Goal: Transaction & Acquisition: Download file/media

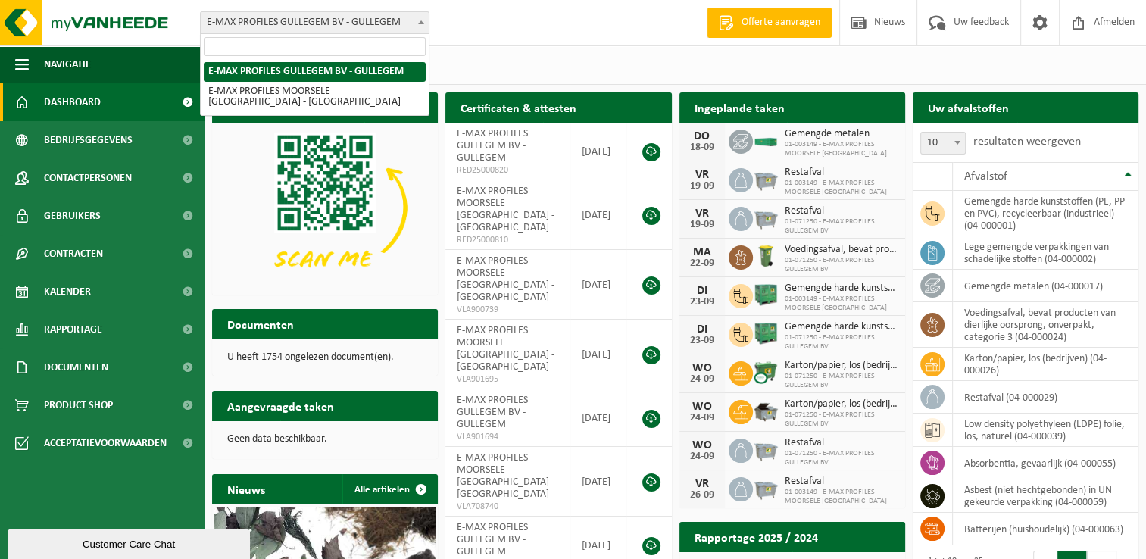
click at [424, 21] on span at bounding box center [421, 22] width 15 height 20
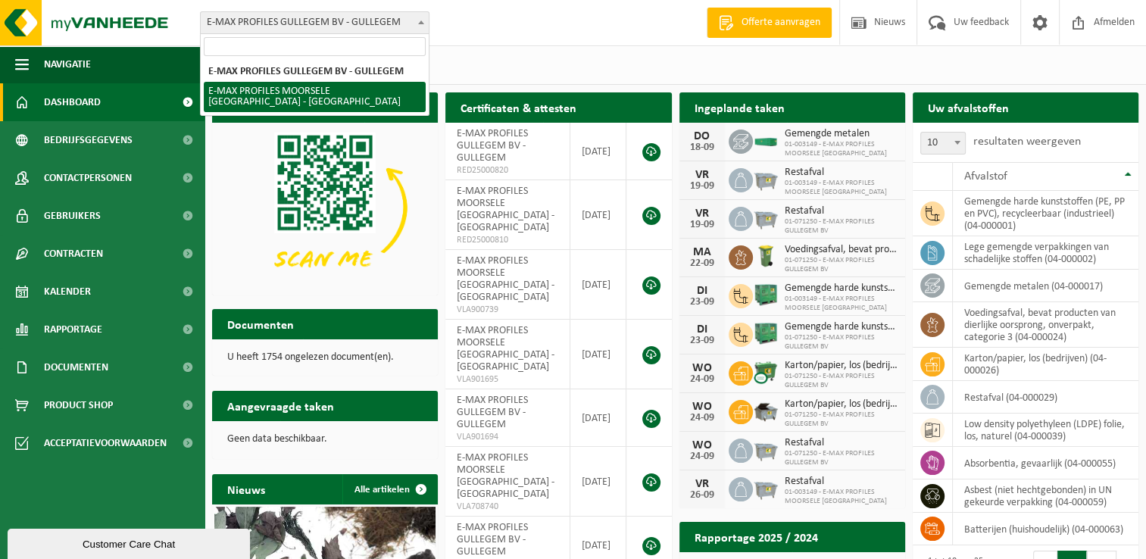
drag, startPoint x: 386, startPoint y: 80, endPoint x: 383, endPoint y: 89, distance: 9.6
select select "172"
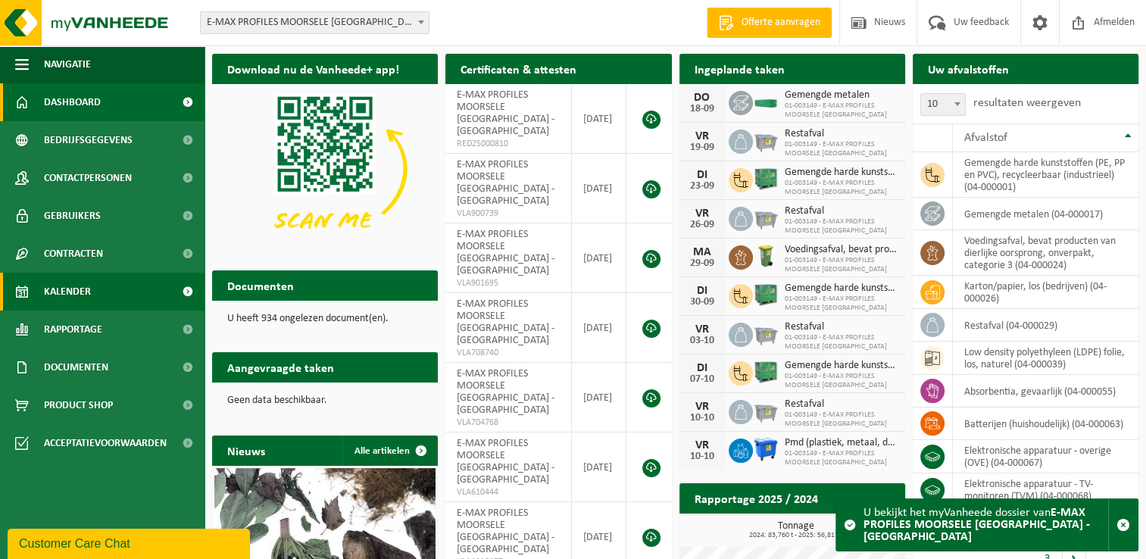
click at [91, 299] on link "Kalender" at bounding box center [102, 292] width 205 height 38
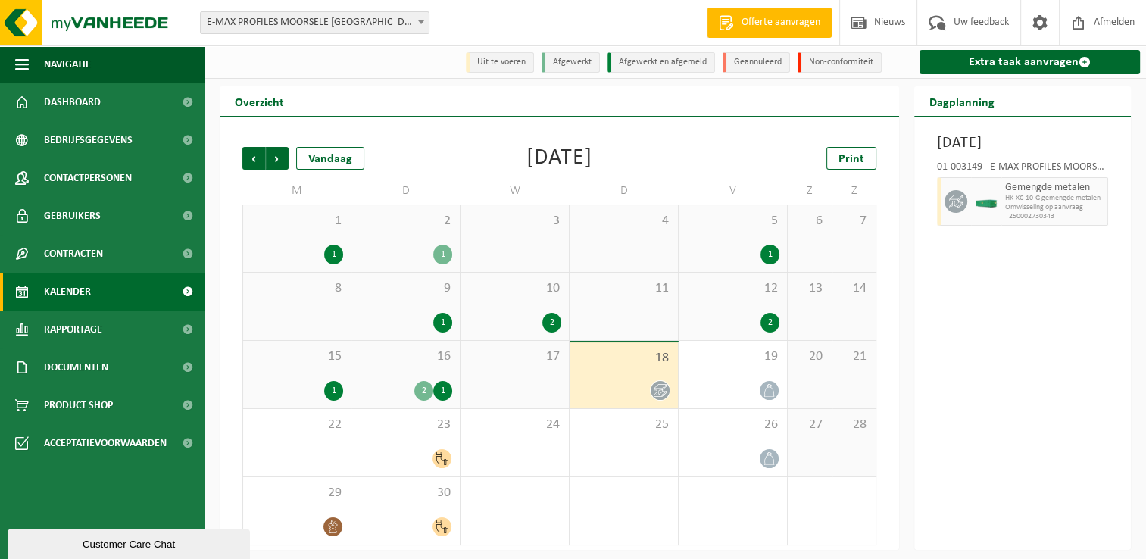
click at [723, 320] on div "2" at bounding box center [732, 323] width 93 height 20
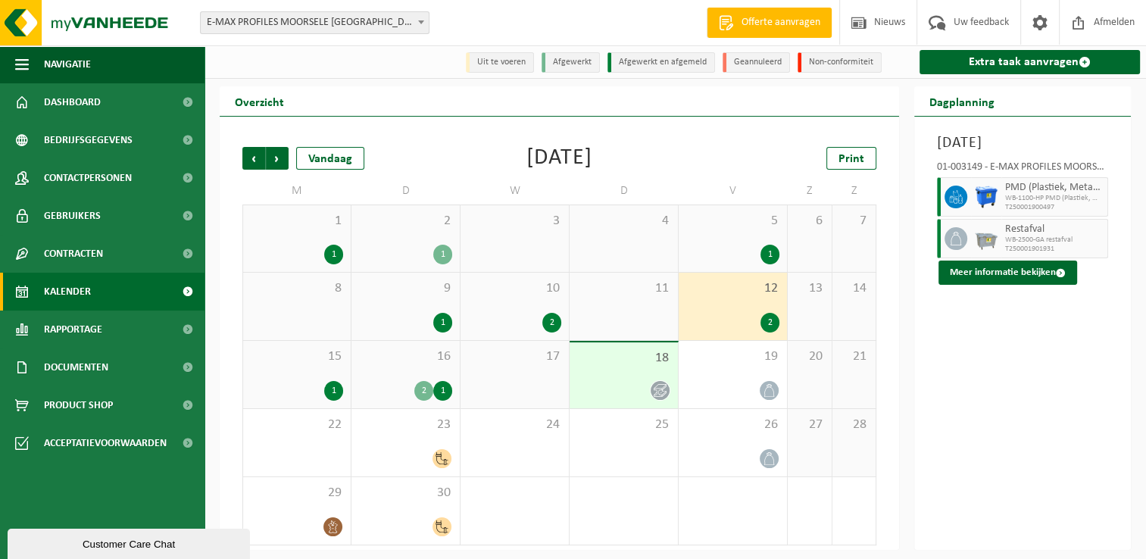
click at [724, 250] on div "1" at bounding box center [732, 255] width 93 height 20
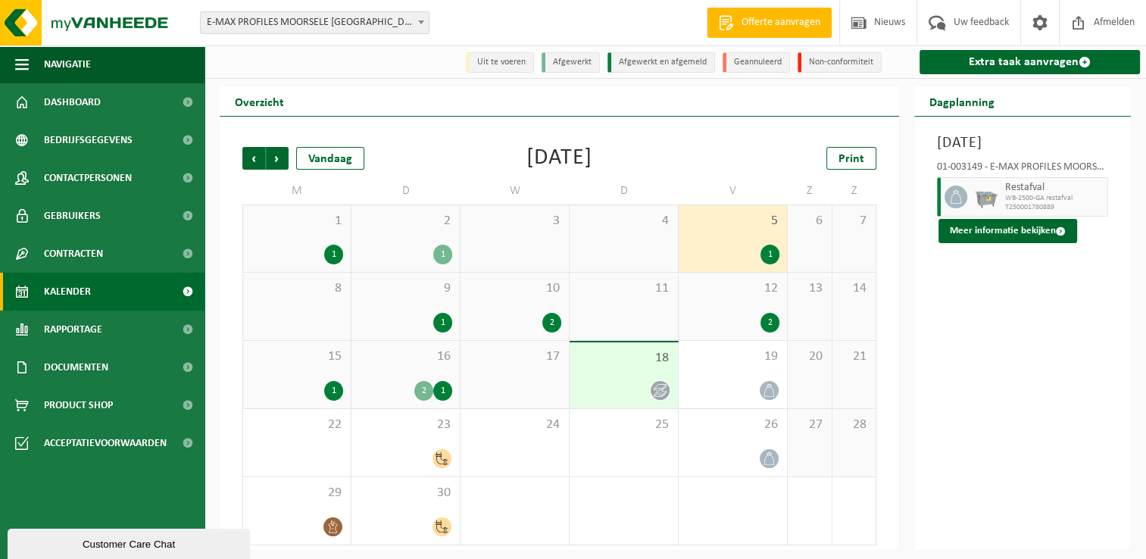
click at [716, 297] on span "12" at bounding box center [732, 288] width 93 height 17
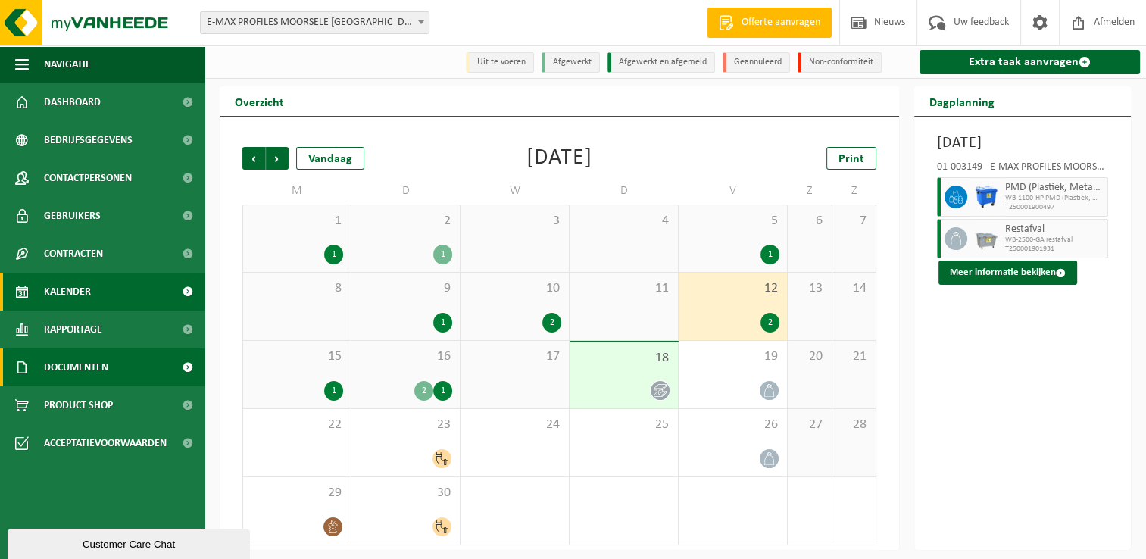
click at [130, 380] on link "Documenten" at bounding box center [102, 368] width 205 height 38
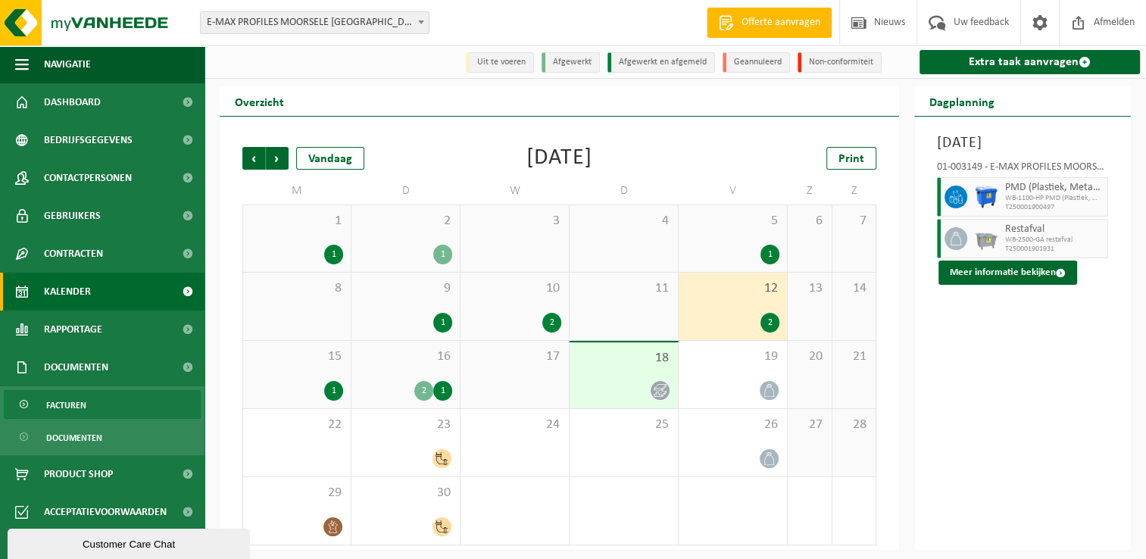
click at [94, 405] on link "Facturen" at bounding box center [102, 404] width 197 height 29
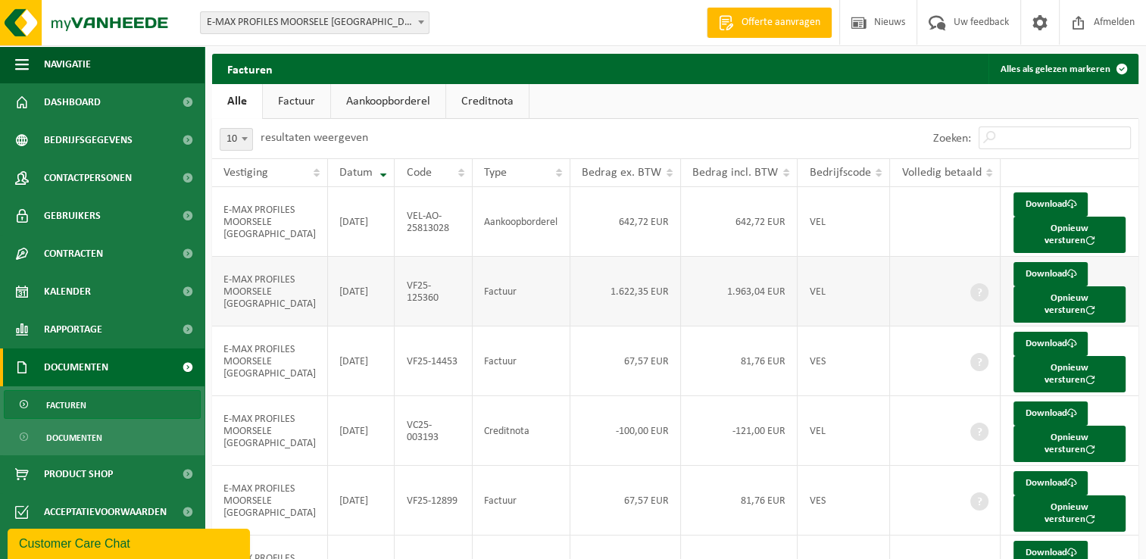
click at [297, 276] on td "E-MAX PROFILES MOORSELE NV" at bounding box center [270, 292] width 116 height 70
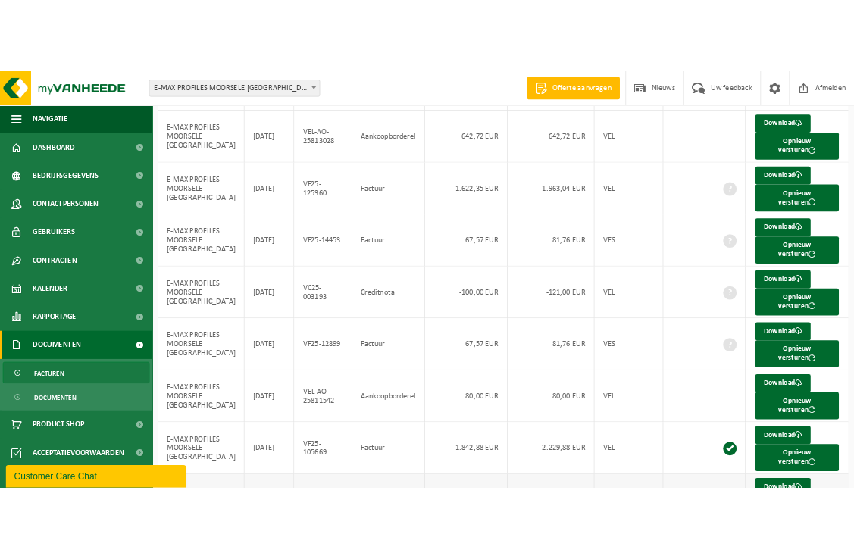
scroll to position [152, 0]
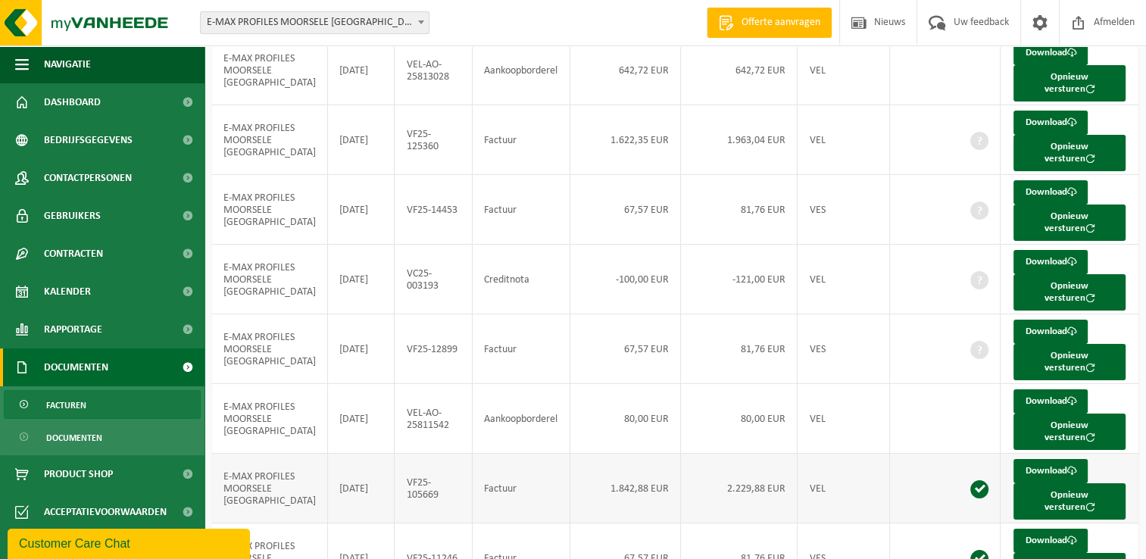
click at [245, 454] on td "E-MAX PROFILES MOORSELE NV" at bounding box center [270, 489] width 116 height 70
click at [1042, 459] on link "Download" at bounding box center [1051, 471] width 74 height 24
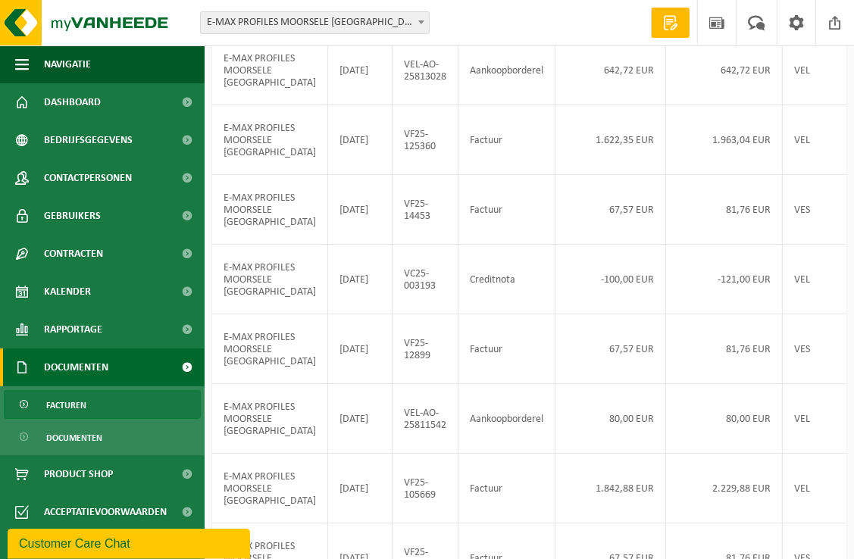
click at [104, 402] on link "Facturen" at bounding box center [102, 404] width 197 height 29
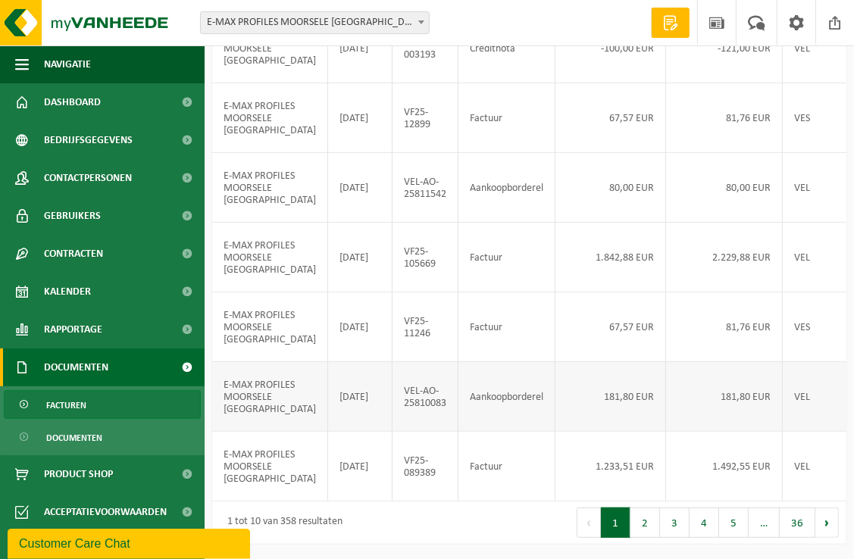
scroll to position [503, 0]
click at [653, 523] on button "2" at bounding box center [645, 523] width 30 height 30
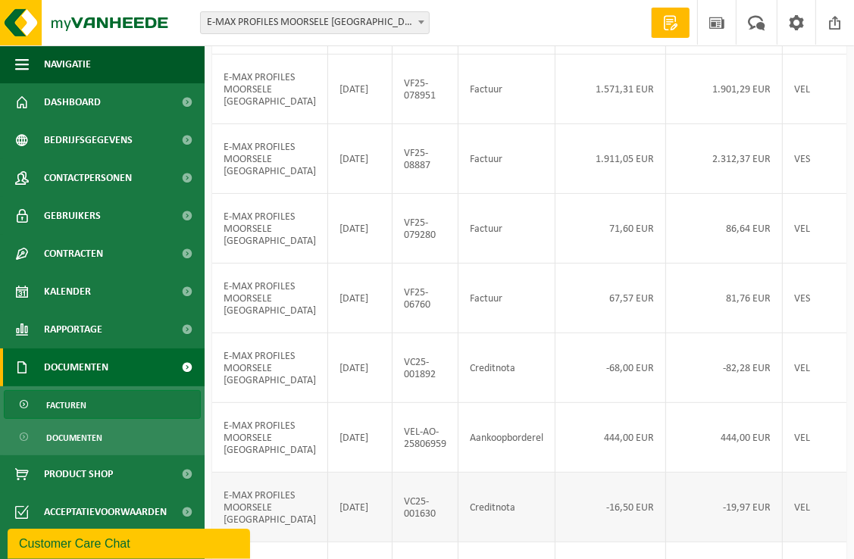
scroll to position [200, 0]
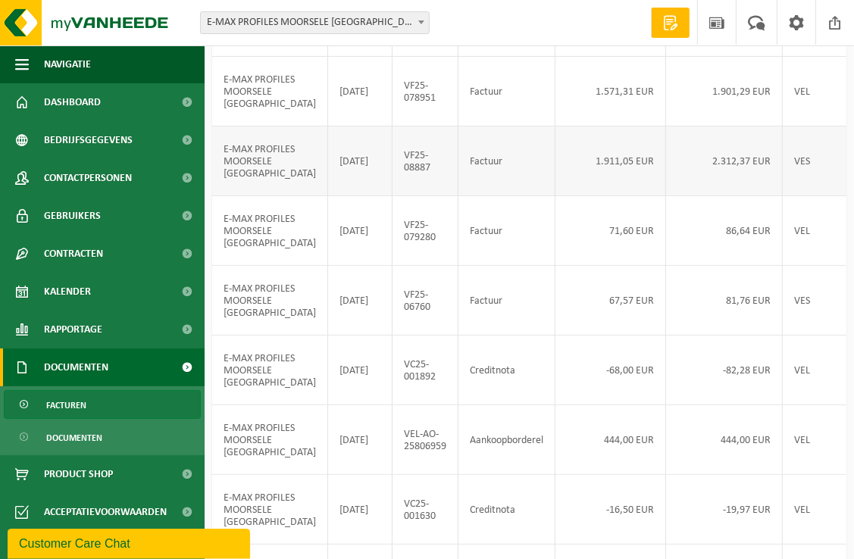
click at [264, 188] on td "E-MAX PROFILES MOORSELE [GEOGRAPHIC_DATA]" at bounding box center [270, 162] width 116 height 70
click at [792, 188] on td "VES" at bounding box center [829, 162] width 92 height 70
click at [262, 184] on td "E-MAX PROFILES MOORSELE [GEOGRAPHIC_DATA]" at bounding box center [270, 162] width 116 height 70
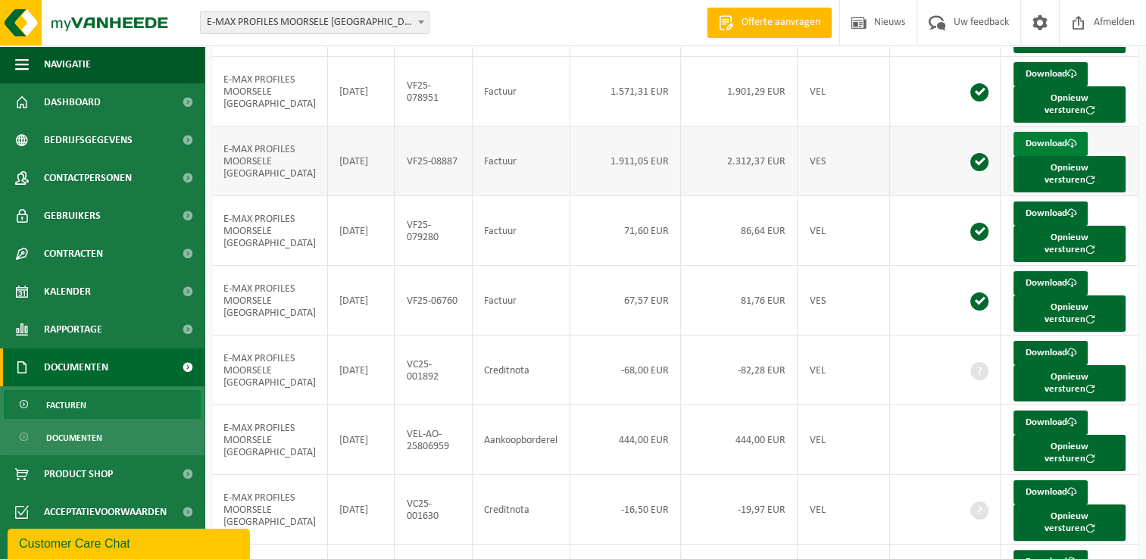
click at [864, 132] on link "Download" at bounding box center [1051, 144] width 74 height 24
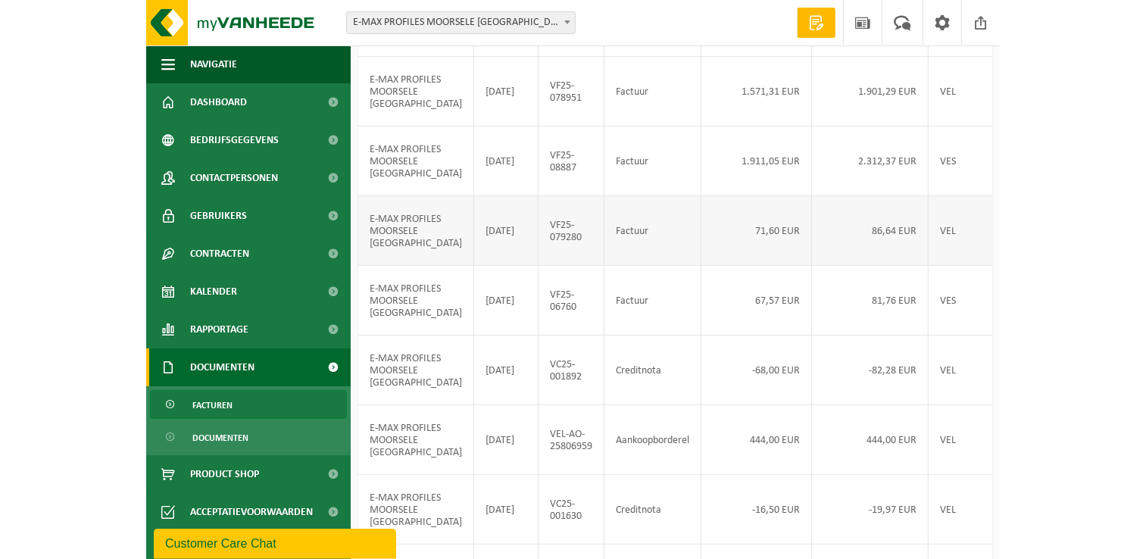
scroll to position [124, 0]
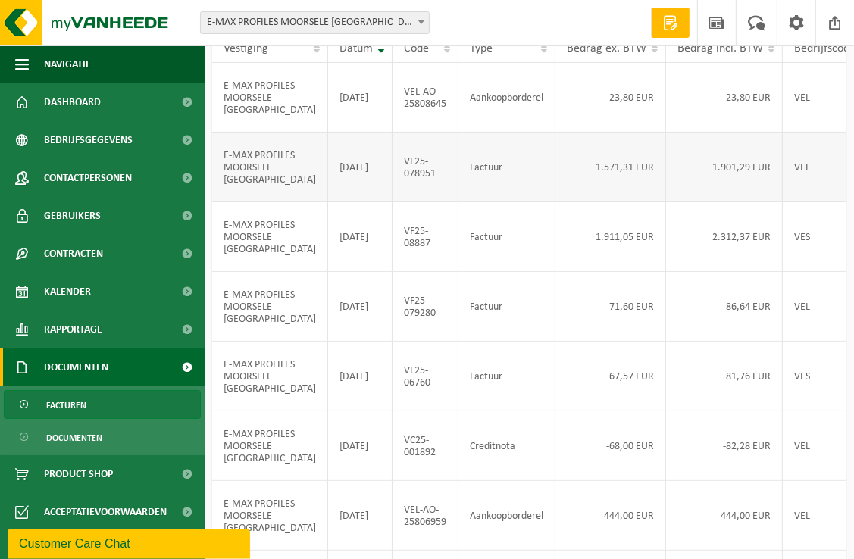
click at [458, 191] on td "Factuur" at bounding box center [506, 168] width 97 height 70
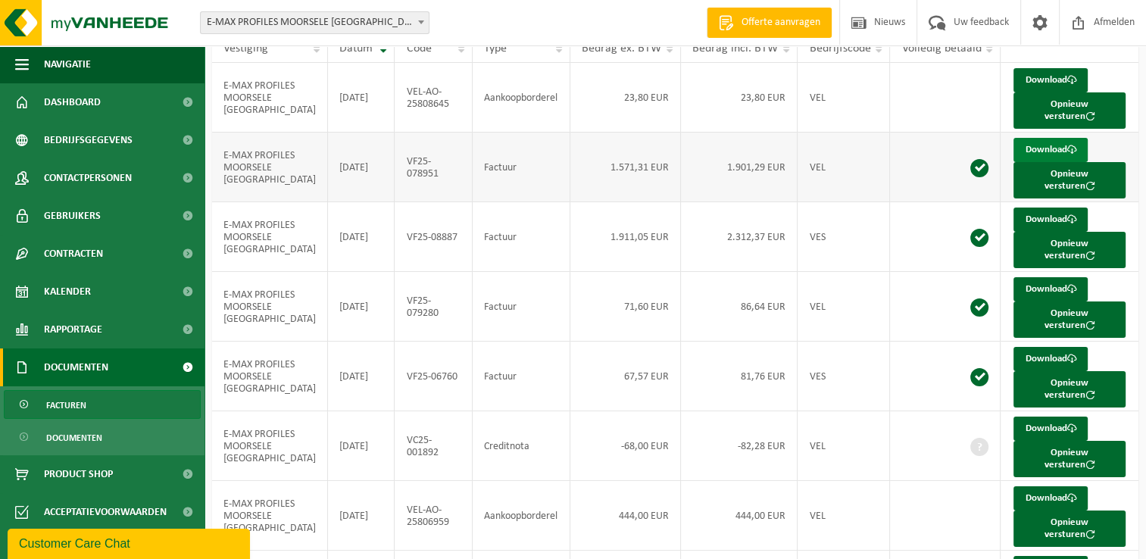
click at [864, 138] on link "Download" at bounding box center [1051, 150] width 74 height 24
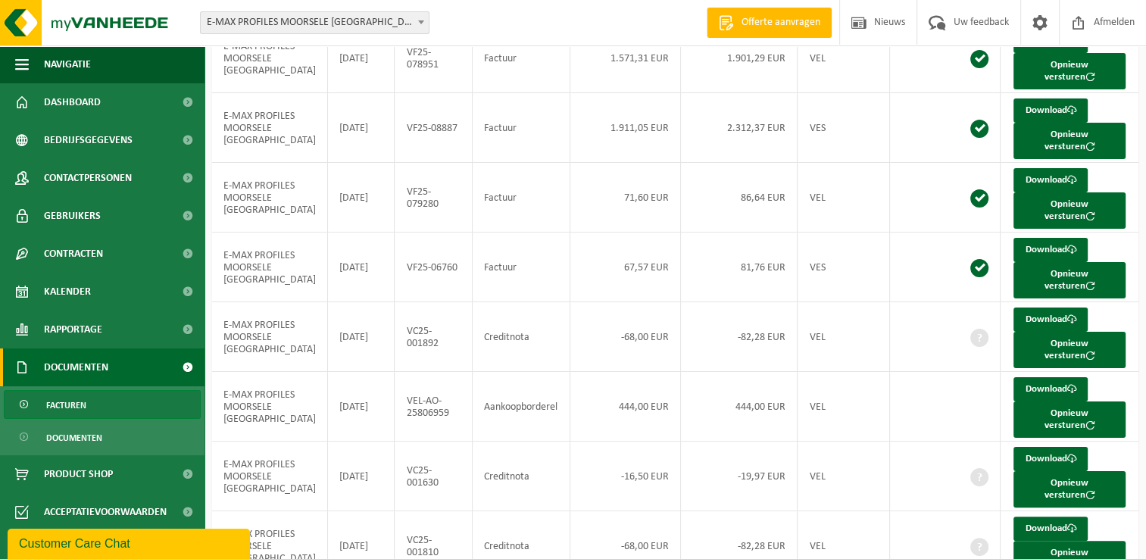
scroll to position [255, 0]
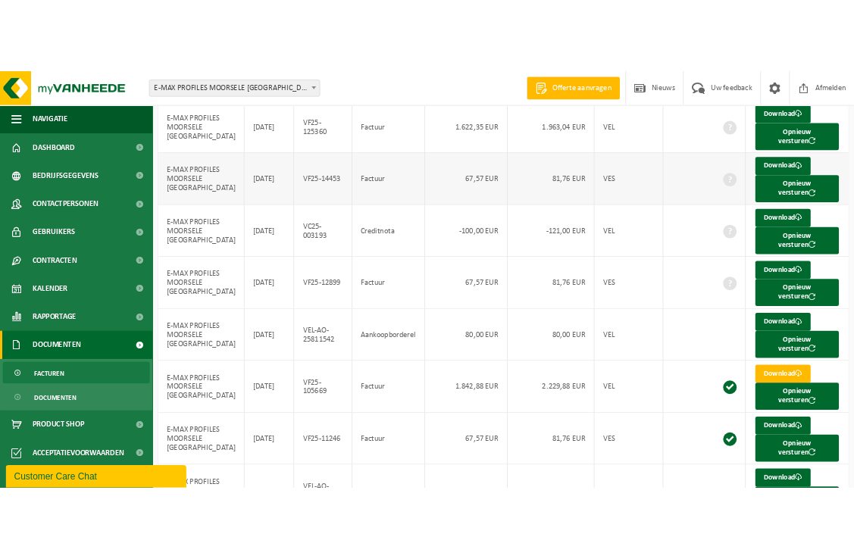
scroll to position [227, 0]
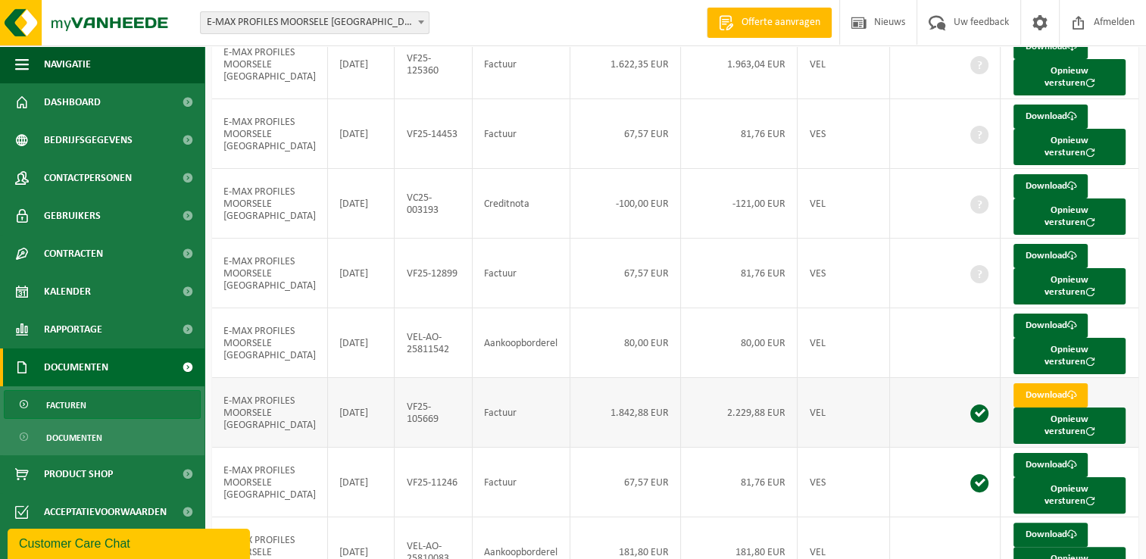
click at [542, 378] on td "Factuur" at bounding box center [522, 413] width 98 height 70
click at [864, 383] on link "Download" at bounding box center [1051, 395] width 74 height 24
